Goal: Task Accomplishment & Management: Use online tool/utility

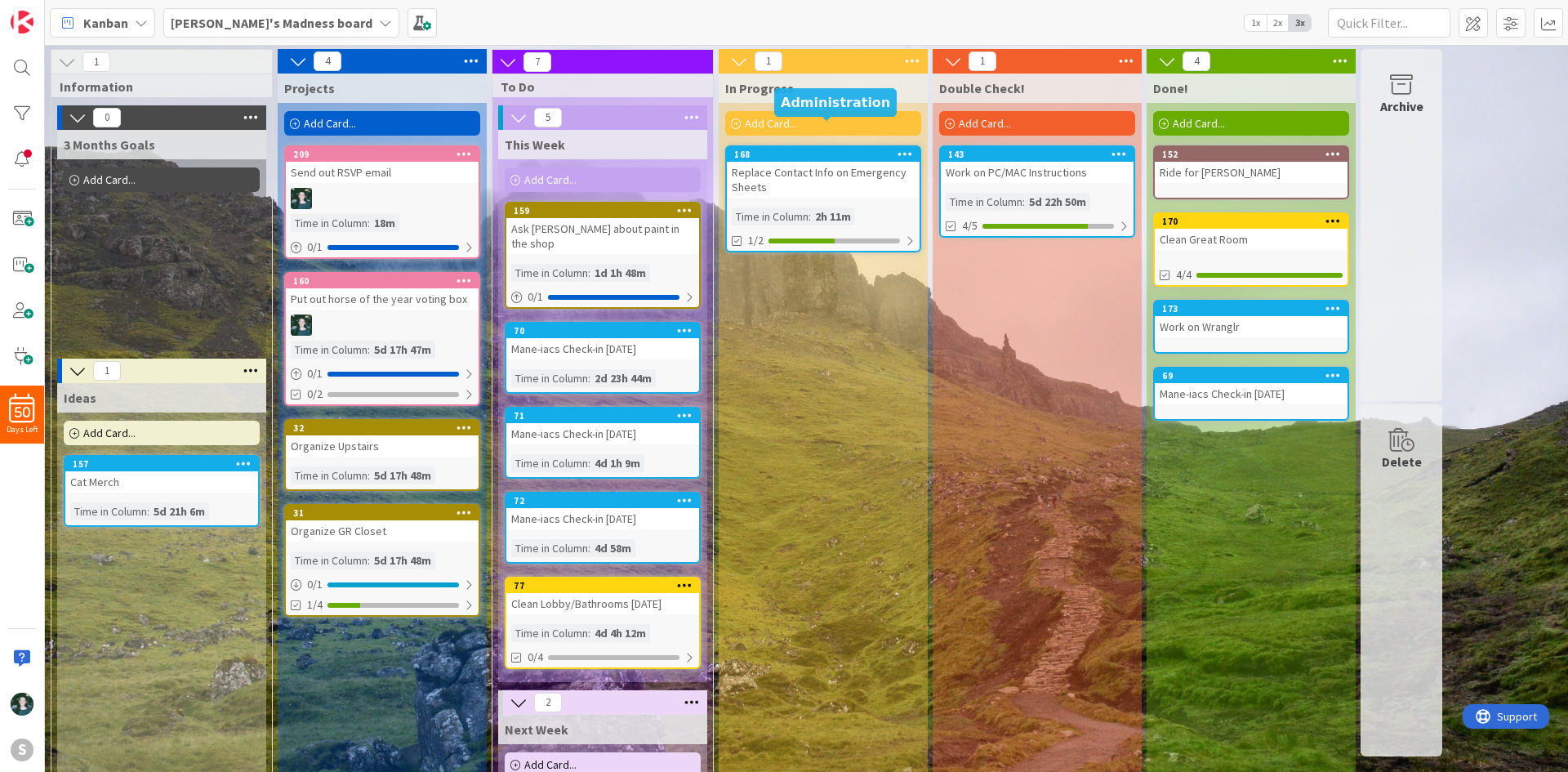
click at [791, 148] on div "168" at bounding box center [827, 154] width 185 height 12
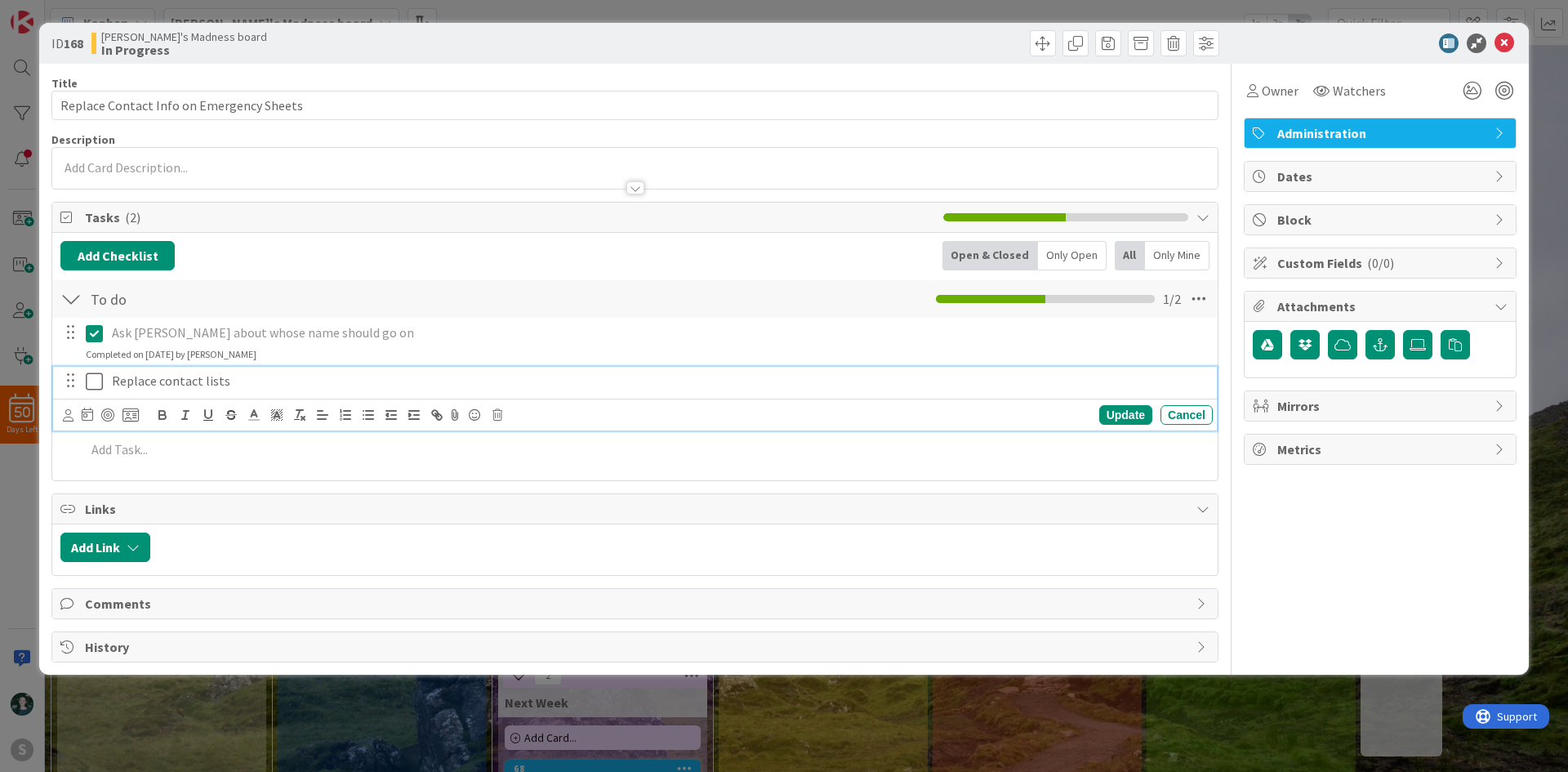
click at [97, 381] on icon at bounding box center [94, 382] width 17 height 20
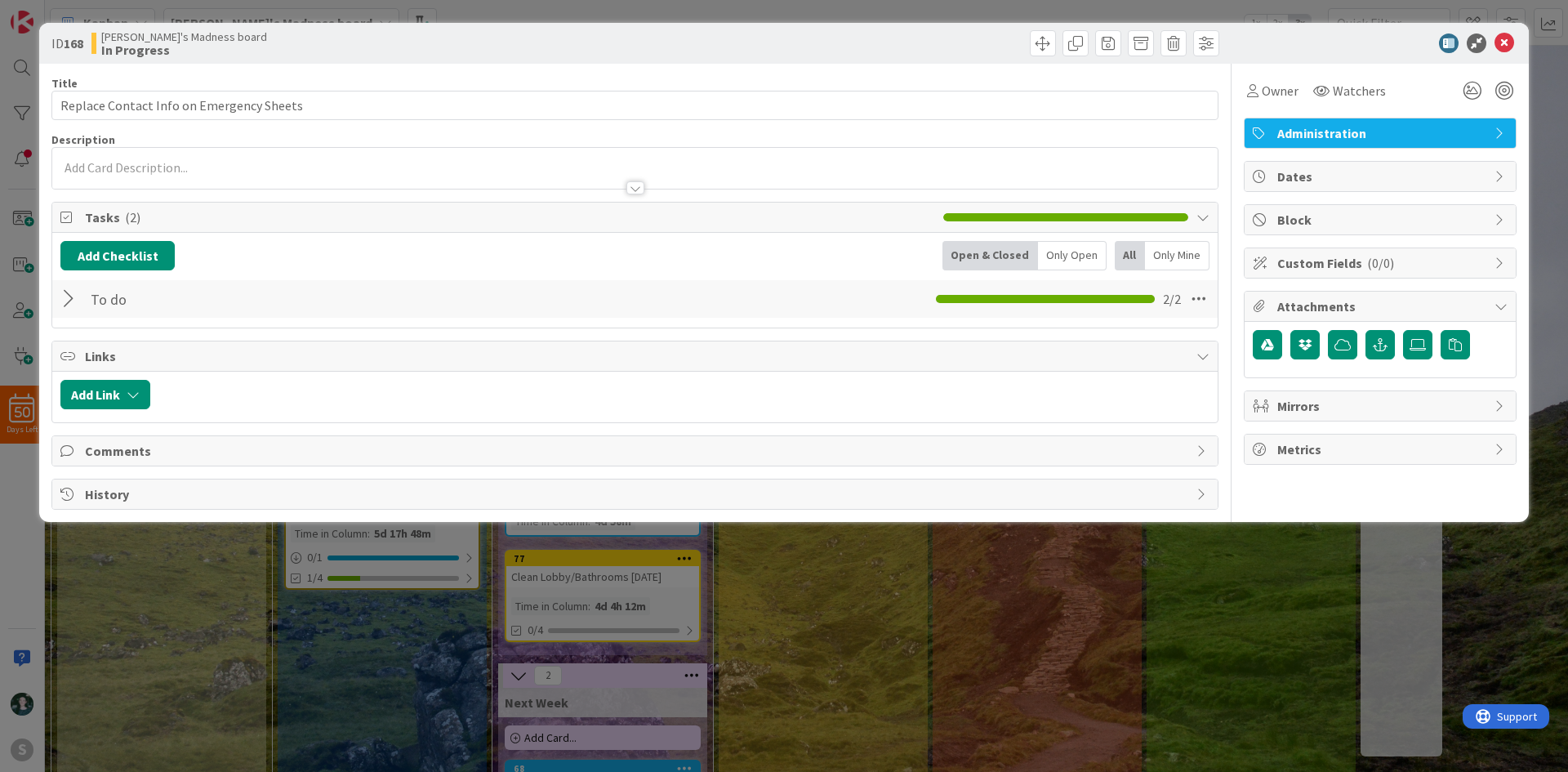
scroll to position [0, 0]
click at [1500, 40] on icon at bounding box center [1505, 43] width 20 height 20
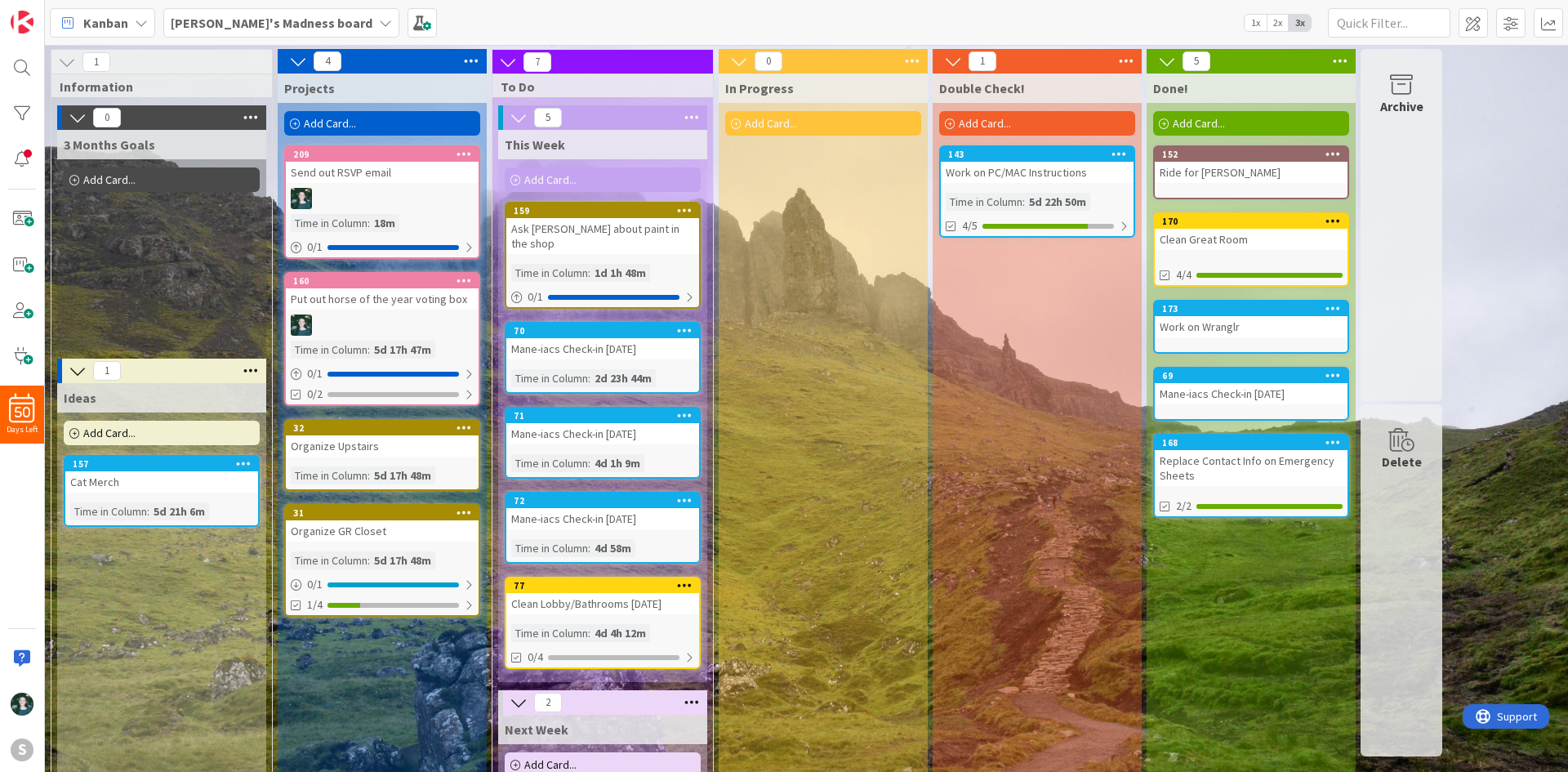
click at [209, 21] on b "[PERSON_NAME]'s Madness board" at bounding box center [272, 22] width 202 height 16
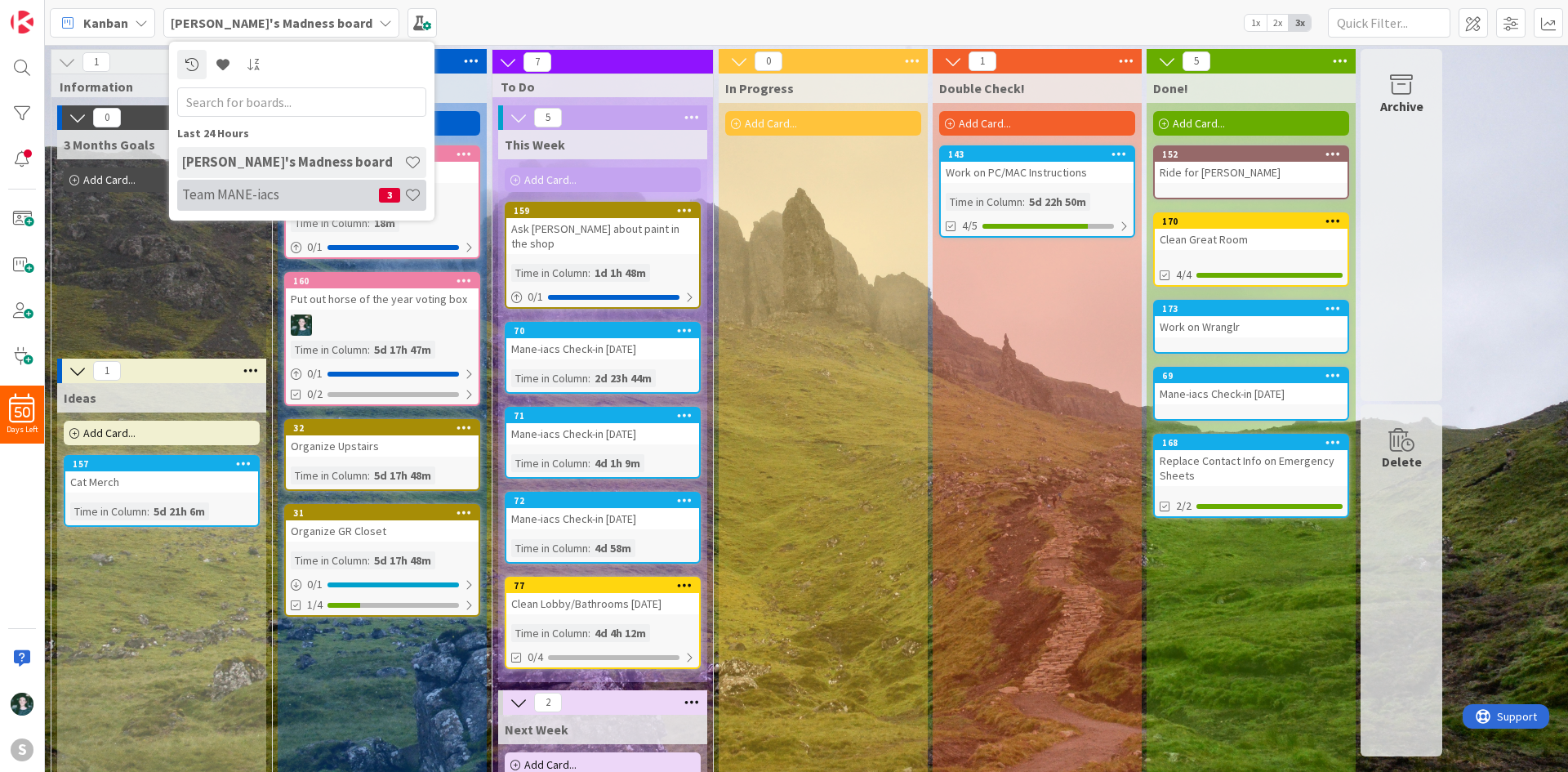
click at [261, 193] on h4 "Team MANE-iacs" at bounding box center [280, 194] width 197 height 16
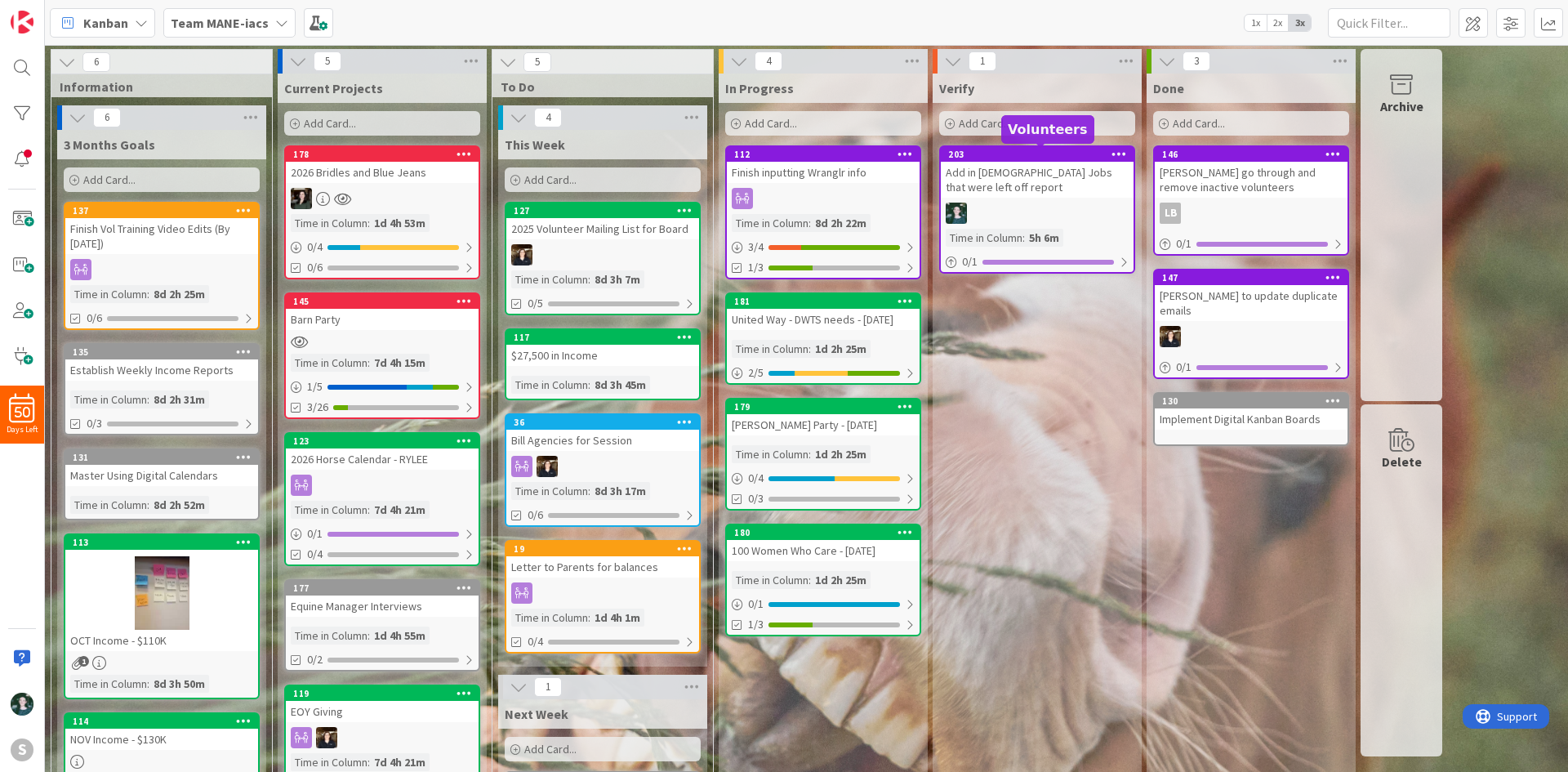
click at [1036, 149] on div "203" at bounding box center [1041, 154] width 185 height 12
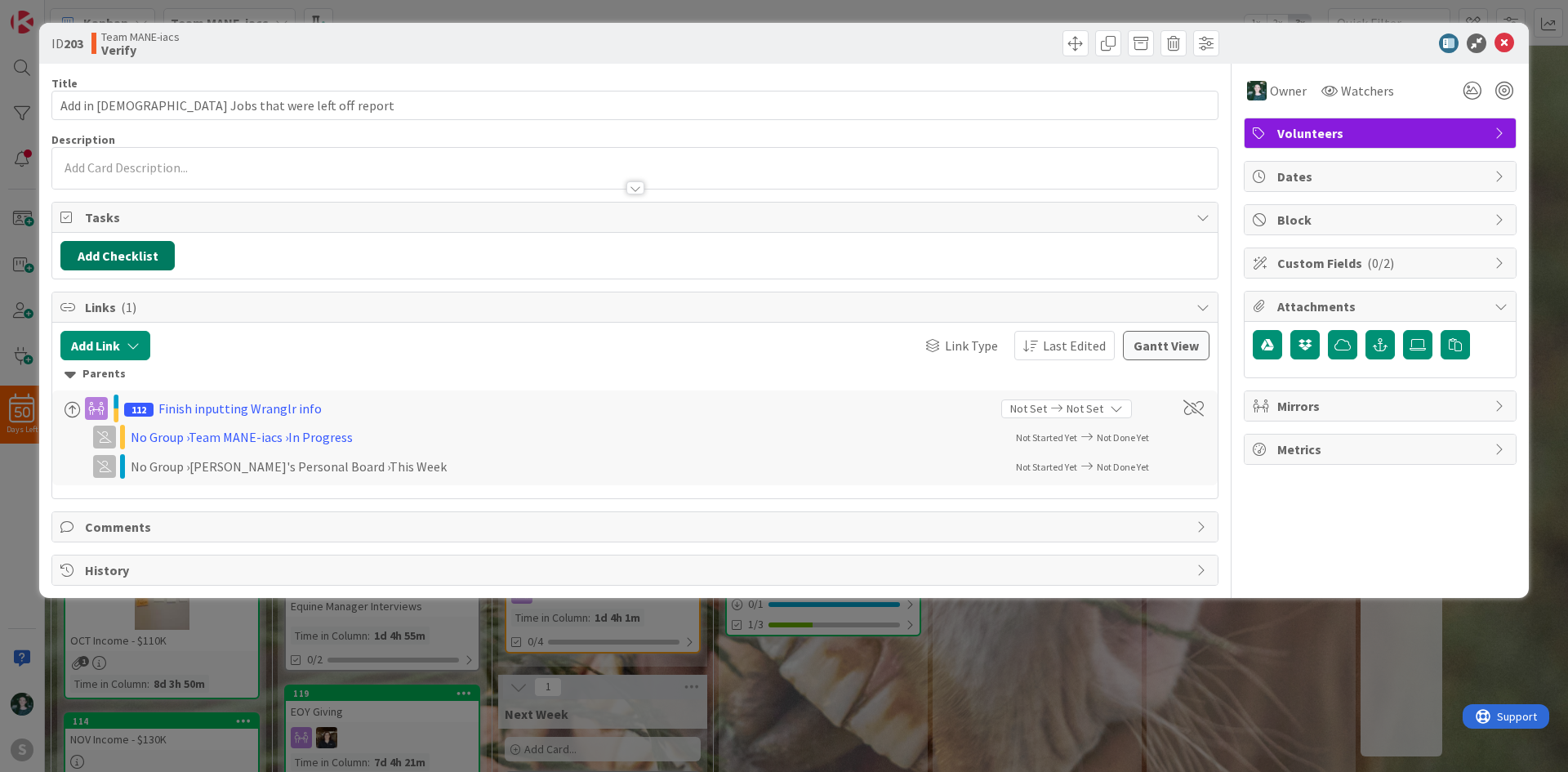
click at [163, 251] on button "Add Checklist" at bounding box center [117, 256] width 114 height 30
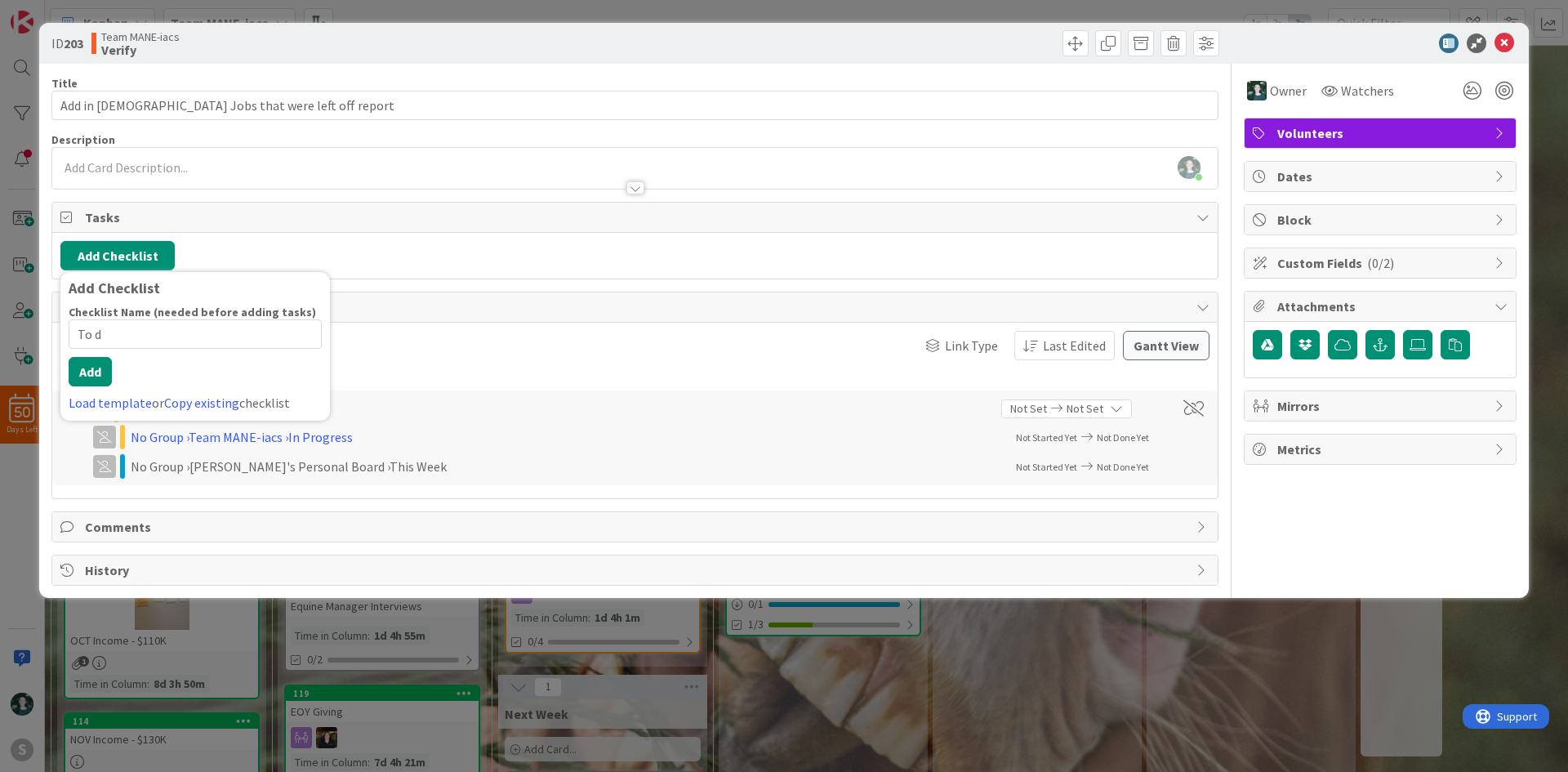
type input "To do"
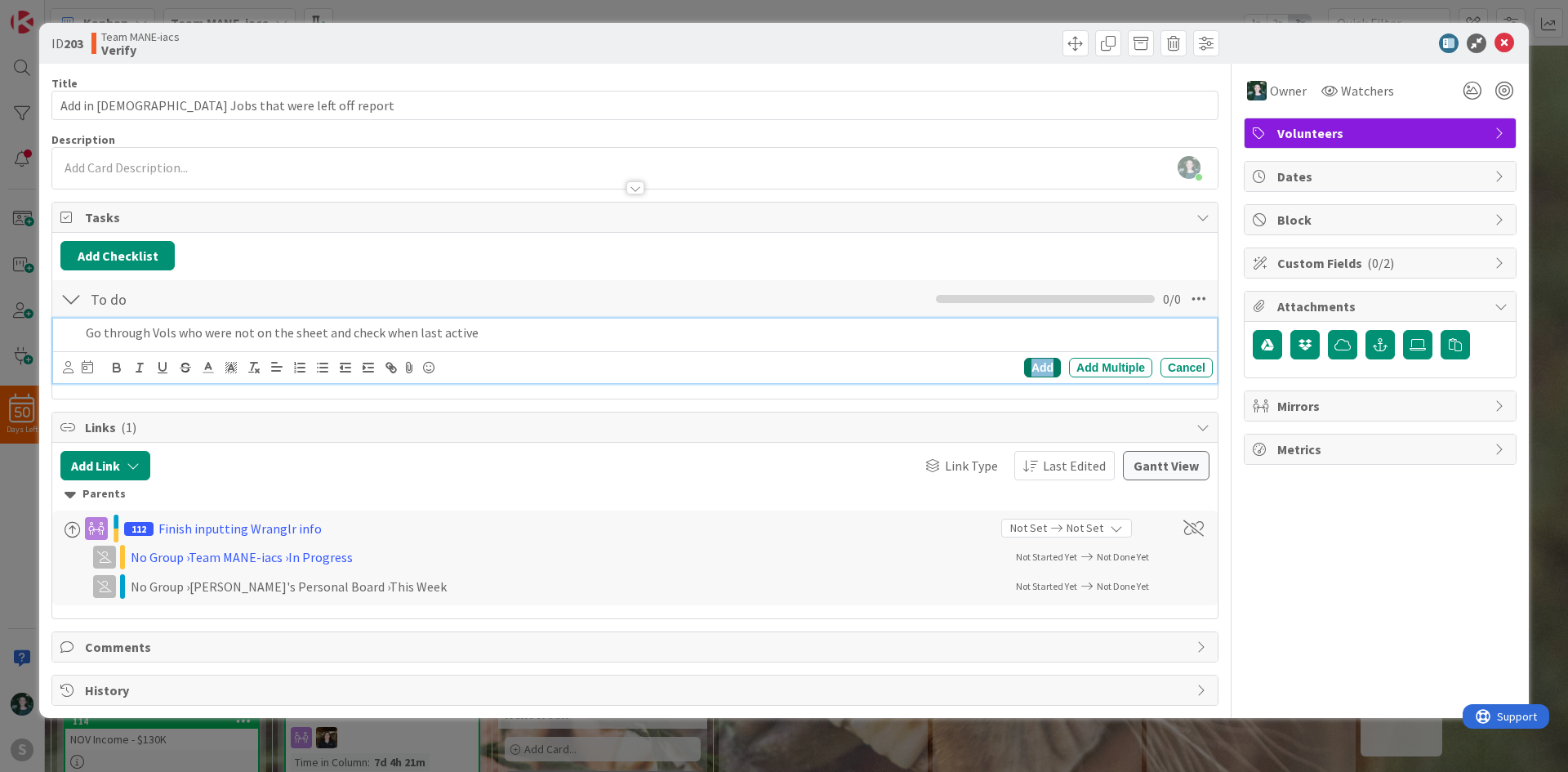
click at [1037, 359] on div "Add" at bounding box center [1042, 367] width 37 height 20
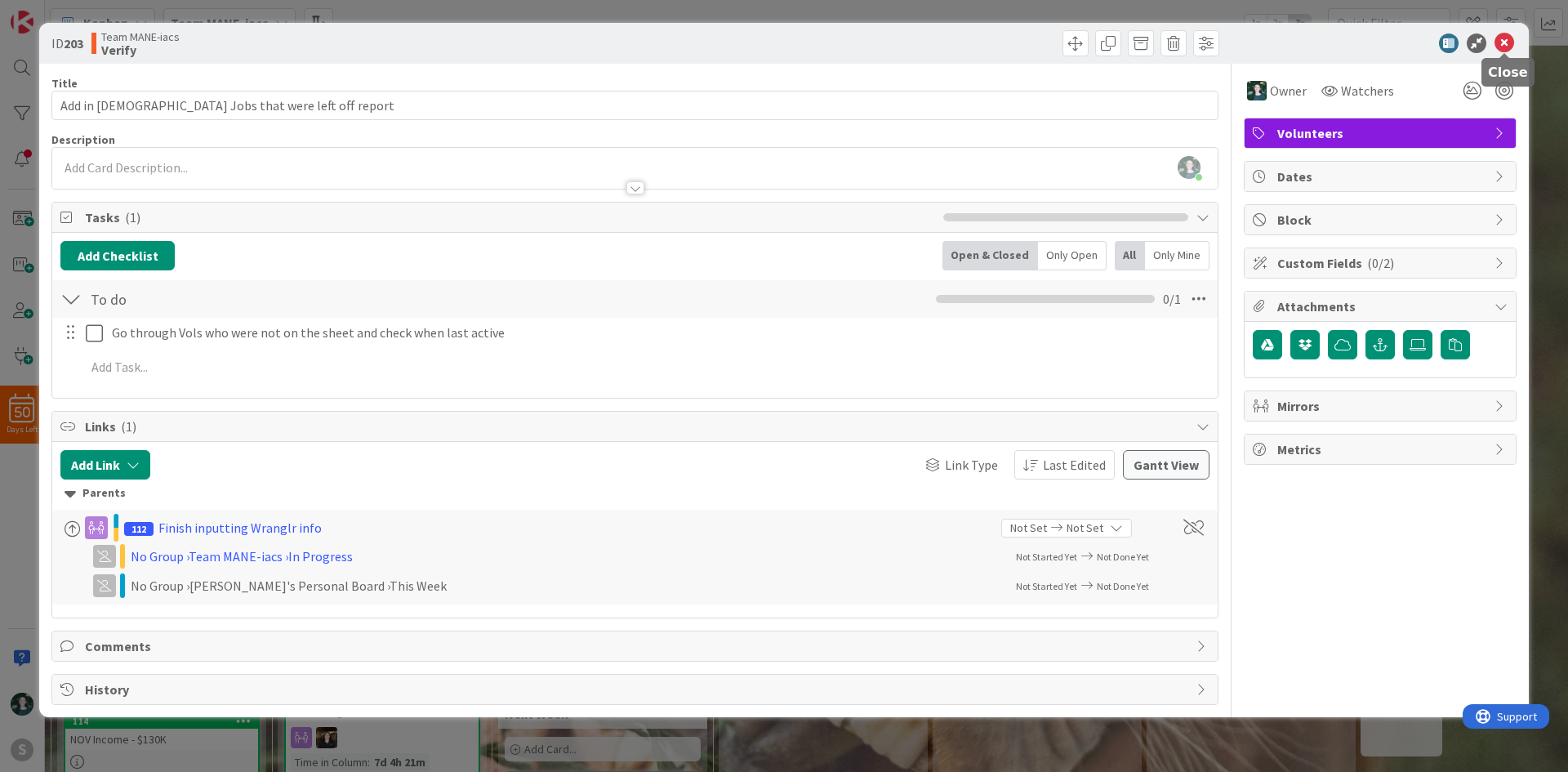
click at [1500, 43] on icon at bounding box center [1505, 43] width 20 height 20
